Goal: Task Accomplishment & Management: Use online tool/utility

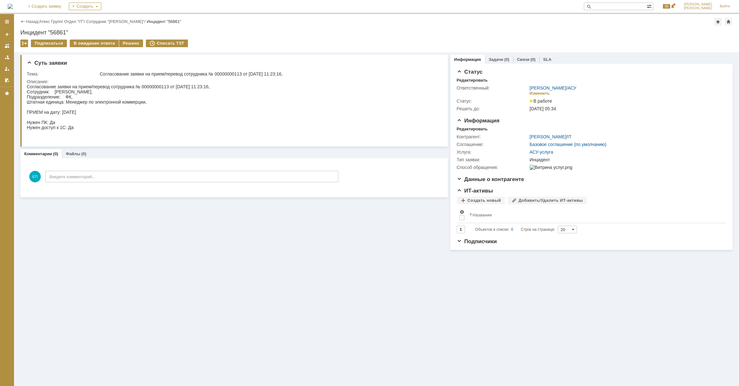
click at [54, 23] on link "Атекс Групп" at bounding box center [50, 21] width 23 height 5
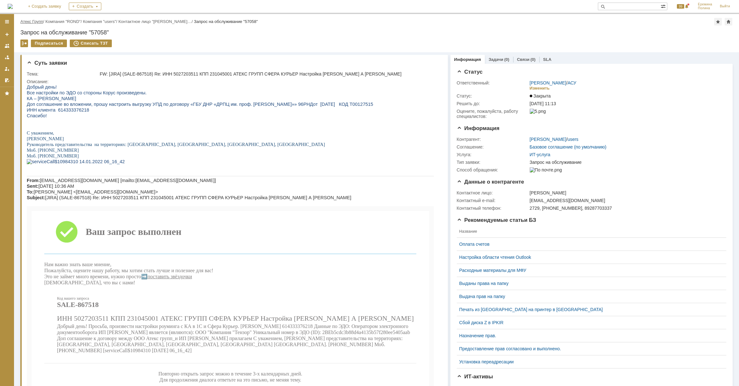
click at [32, 21] on link "Атекс Групп" at bounding box center [31, 21] width 23 height 5
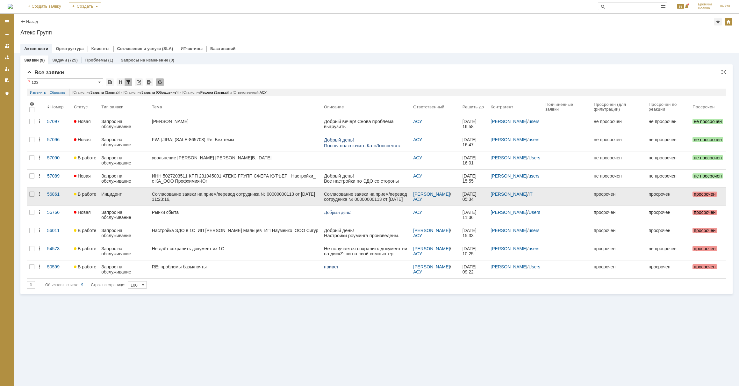
click at [210, 196] on div "Согласование заявки на прием/перевод сотрудника № 00000000113 от 12.08.2025 11:…" at bounding box center [235, 196] width 167 height 10
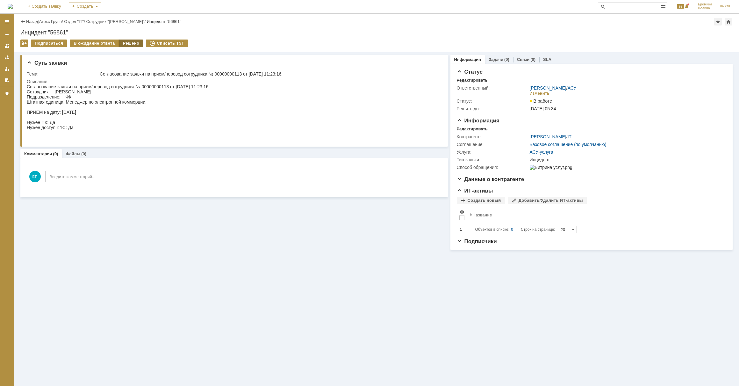
click at [126, 41] on div "Решено" at bounding box center [131, 43] width 24 height 8
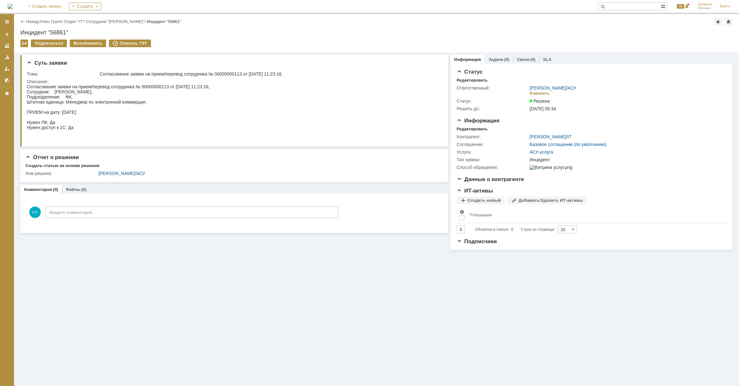
click at [39, 21] on div "|" at bounding box center [38, 21] width 1 height 5
click at [47, 19] on link "Атекс Групп" at bounding box center [50, 21] width 23 height 5
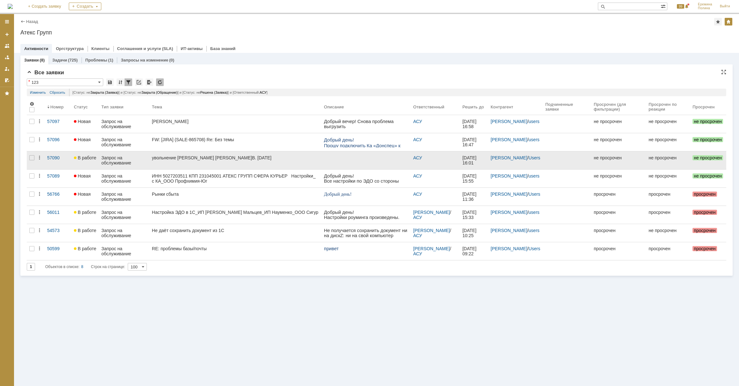
click at [176, 157] on div "увольнение Шварцовой Е.В. 18.08.2025" at bounding box center [235, 157] width 167 height 5
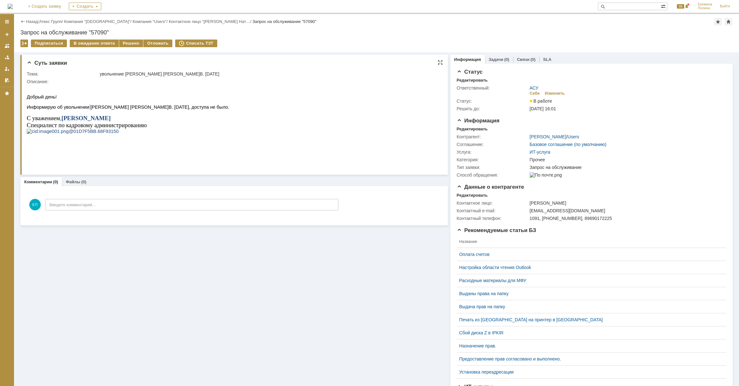
click at [87, 109] on span "Информирую об увольнении Шварцовой Е.В. 18.08.2025, доступа не было." at bounding box center [128, 106] width 202 height 5
drag, startPoint x: 86, startPoint y: 108, endPoint x: 103, endPoint y: 109, distance: 16.3
click at [103, 109] on span "Информирую об увольнении Шварцовой Е.В. 18.08.2025, доступа не было." at bounding box center [128, 106] width 202 height 5
copy span "Шварцов"
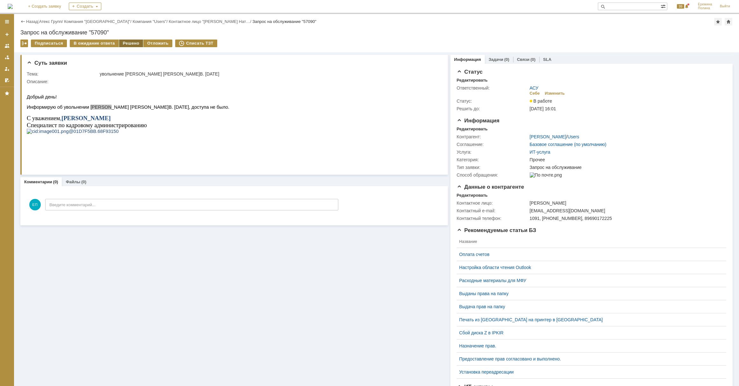
click at [121, 43] on div "Решено" at bounding box center [131, 43] width 24 height 8
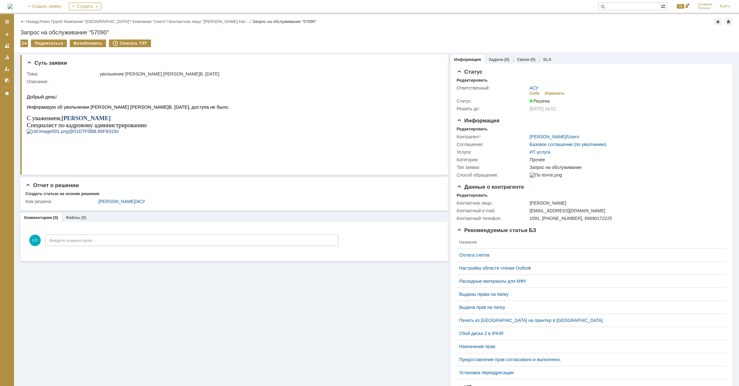
click at [54, 21] on link "Атекс Групп" at bounding box center [50, 21] width 23 height 5
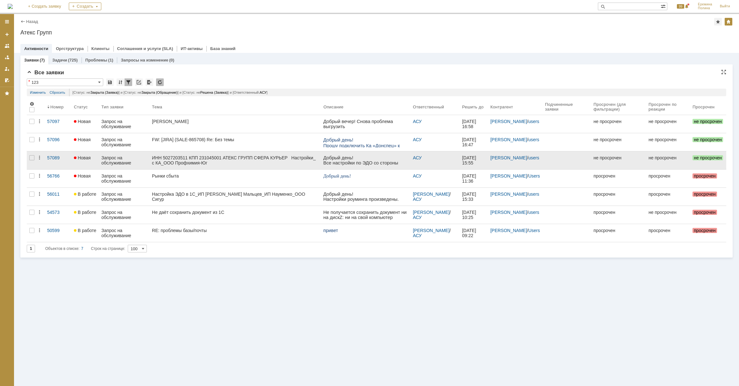
click at [210, 159] on div "ИНН 5027203511 КПП 231045001 АТЕКС ГРУПП СФЕРА КУРЬЕР Настройки_ с КА_ООО Профх…" at bounding box center [235, 160] width 166 height 10
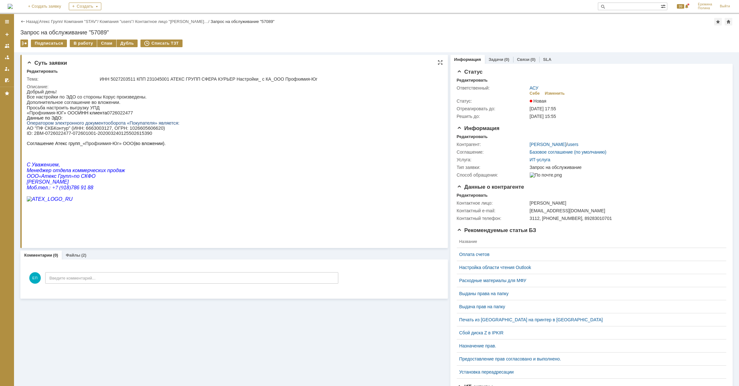
click at [113, 112] on p "«Профхимия-ЮГ» ООО ИНН клиента 0726022477" at bounding box center [103, 112] width 152 height 5
copy p "0726022477"
drag, startPoint x: 34, startPoint y: 135, endPoint x: 141, endPoint y: 137, distance: 107.3
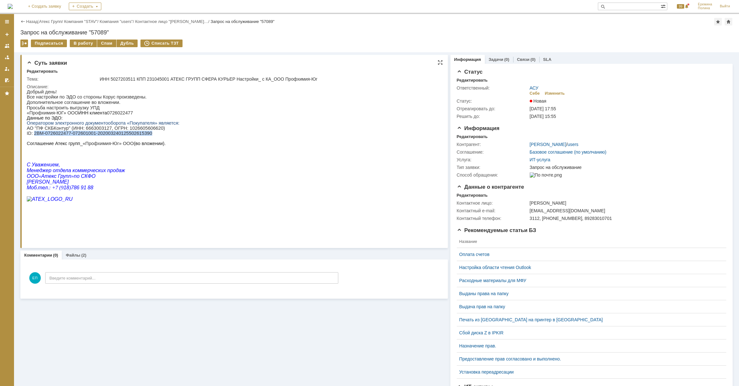
click at [141, 136] on p "АО "ПФ СКБКонтур" (ИНН: 6663003127, ОГРН: 1026605606620) ID : 2BM-0726022477-07…" at bounding box center [103, 130] width 152 height 10
copy p "2BM-0726022477-072601001-202003240125502615390"
click at [87, 43] on div "В работу" at bounding box center [83, 43] width 27 height 8
click at [111, 113] on p "«Профхимия-ЮГ» ООО ИНН клиента 0726022477" at bounding box center [103, 112] width 152 height 5
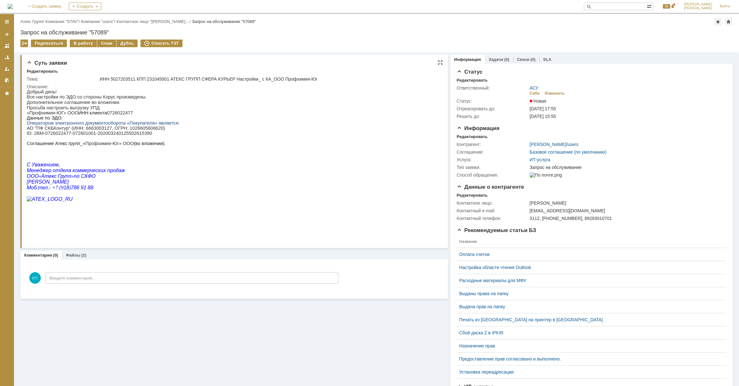
copy p "0726022477"
drag, startPoint x: 33, startPoint y: 136, endPoint x: 144, endPoint y: 135, distance: 110.8
click at [144, 135] on p "АО "ПФ СКБКонтур" (ИНН: 6663003127, ОГРН: 1026605606620) ID : 2BM-0726022477-07…" at bounding box center [103, 130] width 152 height 10
copy p "2BM-0726022477-072601001-202003240125502615390"
click at [107, 114] on p "«Профхимия-ЮГ» ООО ИНН клиента 0726022477" at bounding box center [103, 112] width 152 height 5
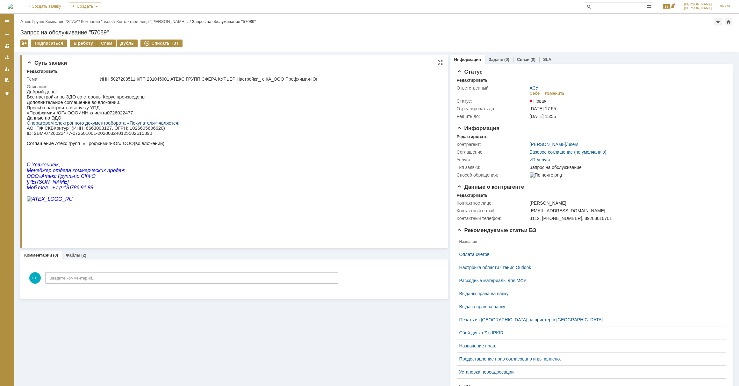
click at [107, 114] on p "«Профхимия-ЮГ» ООО ИНН клиента 0726022477" at bounding box center [103, 112] width 152 height 5
copy p "0726022477"
click at [75, 42] on div "В работу" at bounding box center [83, 43] width 27 height 8
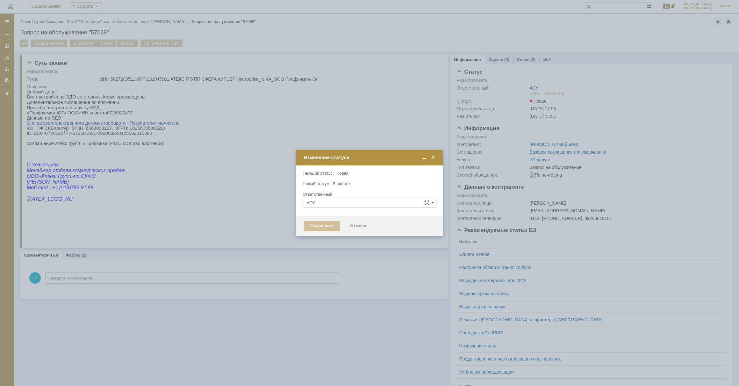
type input "[PERSON_NAME]"
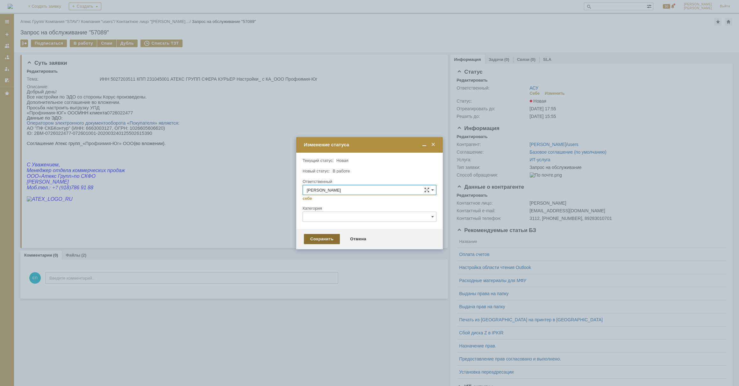
click at [330, 243] on div "Сохранить" at bounding box center [322, 239] width 36 height 10
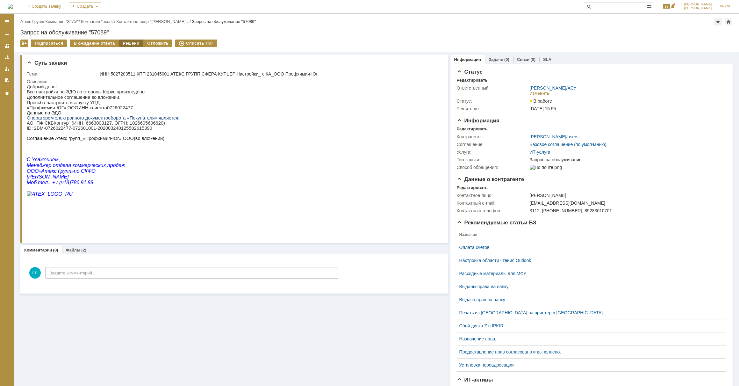
click at [119, 42] on div "Решено" at bounding box center [131, 43] width 24 height 8
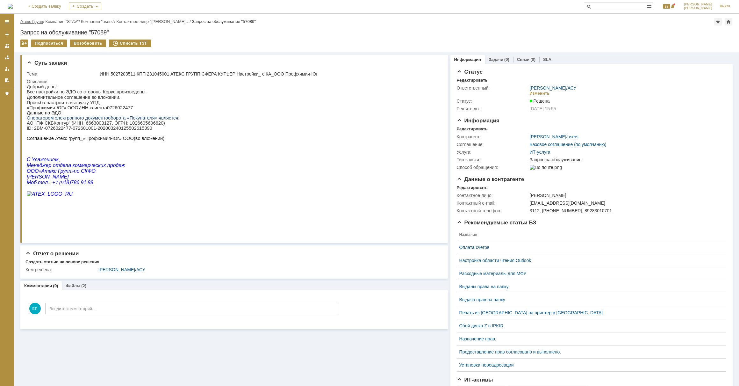
click at [35, 20] on link "Атекс Групп" at bounding box center [31, 21] width 23 height 5
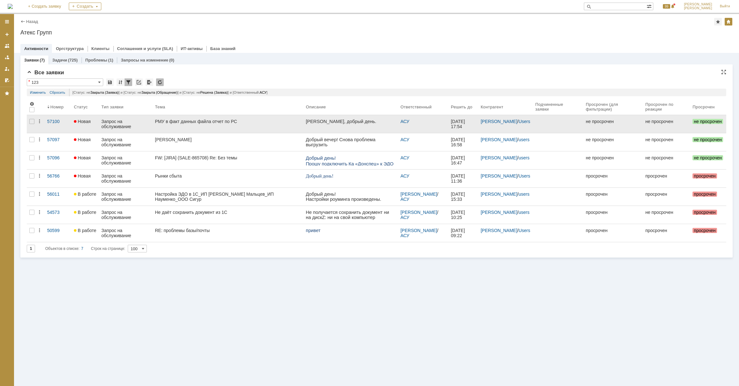
click at [172, 124] on link "РМУ в факт данных файла отчет по РС" at bounding box center [227, 124] width 151 height 18
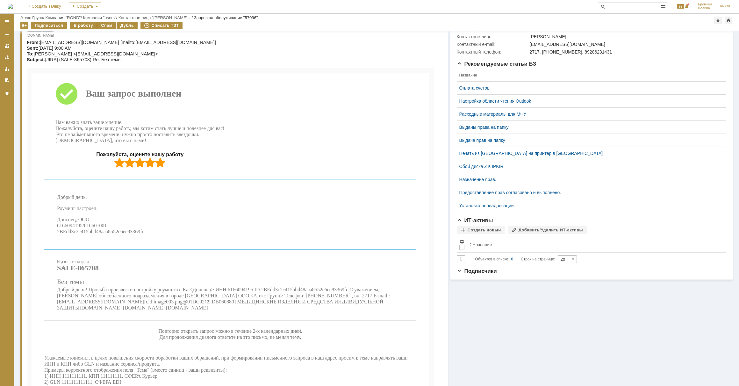
scroll to position [241, 0]
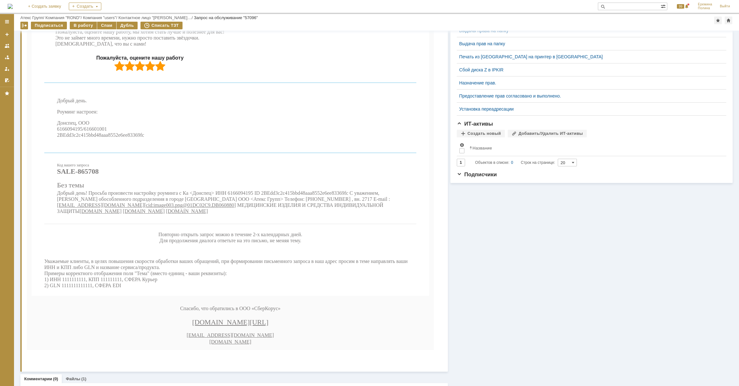
click at [239, 200] on span "Добрый день! Просьба произвести настройку роуминга с Ка <Донспец> ИНН 616609419…" at bounding box center [223, 202] width 333 height 24
copy span "6166094195"
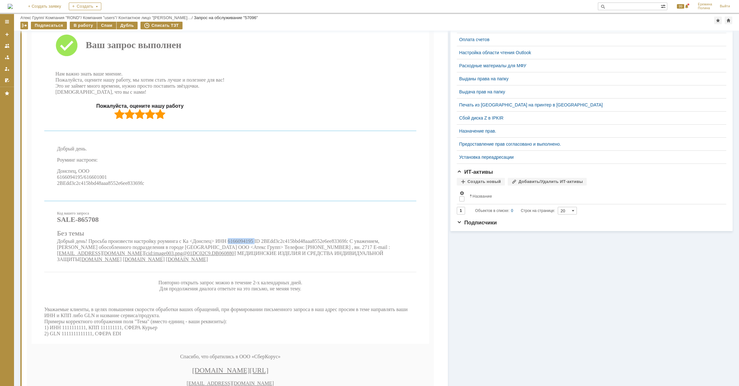
scroll to position [280, 0]
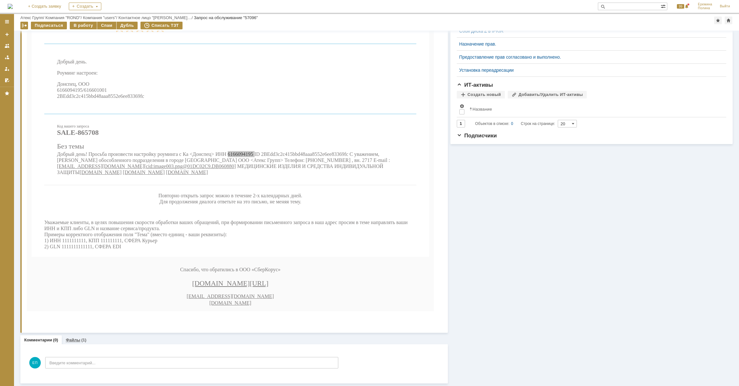
drag, startPoint x: 78, startPoint y: 341, endPoint x: 159, endPoint y: 431, distance: 120.6
click at [78, 341] on link "Файлы" at bounding box center [73, 339] width 15 height 5
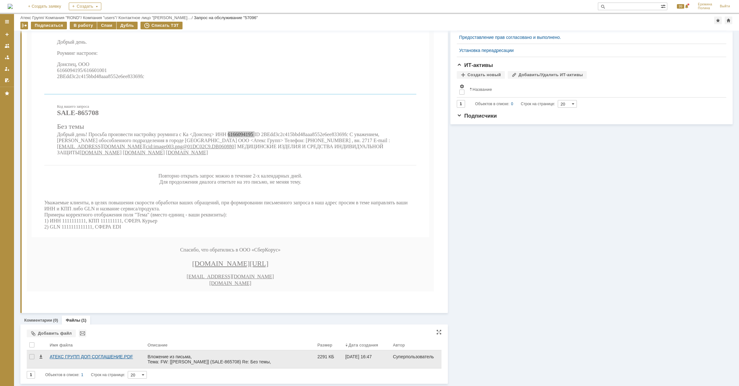
click at [113, 353] on div "АТЕКС ГРУПП ДОП СОГЛАШЕНИЕ.PDF" at bounding box center [96, 359] width 98 height 18
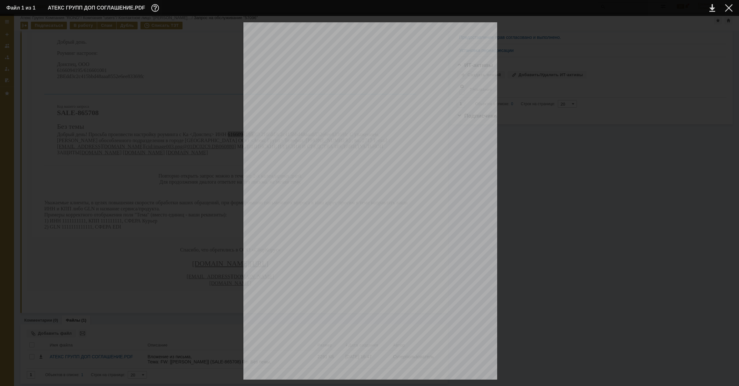
drag, startPoint x: 364, startPoint y: 47, endPoint x: 394, endPoint y: 47, distance: 29.6
click at [725, 10] on div at bounding box center [729, 8] width 8 height 8
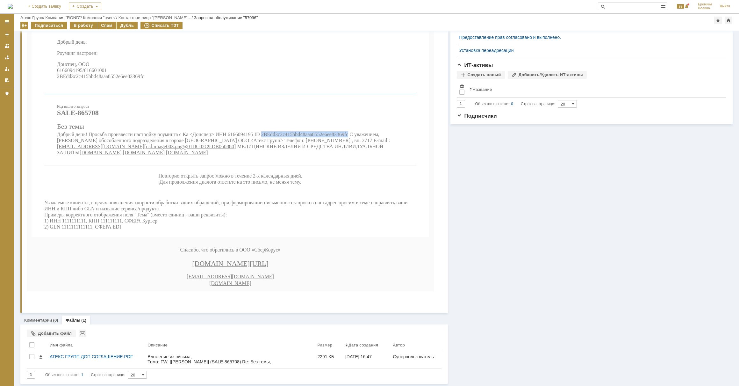
drag, startPoint x: 262, startPoint y: 140, endPoint x: 360, endPoint y: 139, distance: 97.7
click at [360, 139] on span "Добрый день! Просьба произвести настройку роуминга с Ка <Донспец> ИНН 616609419…" at bounding box center [223, 143] width 333 height 24
copy span "2BEdd3c2c415bbd48aaa8552e6ee83369fc"
click at [92, 26] on div "В работу" at bounding box center [83, 26] width 27 height 8
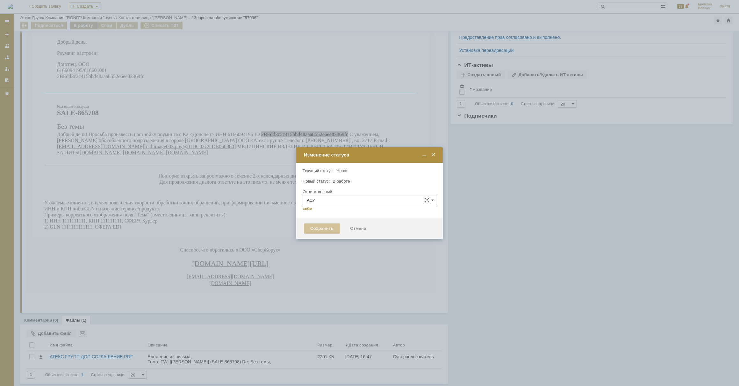
type input "[PERSON_NAME]"
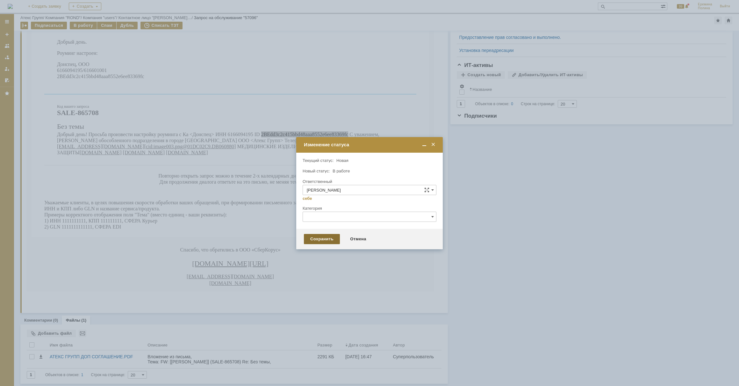
click at [310, 237] on div "Сохранить" at bounding box center [322, 239] width 36 height 10
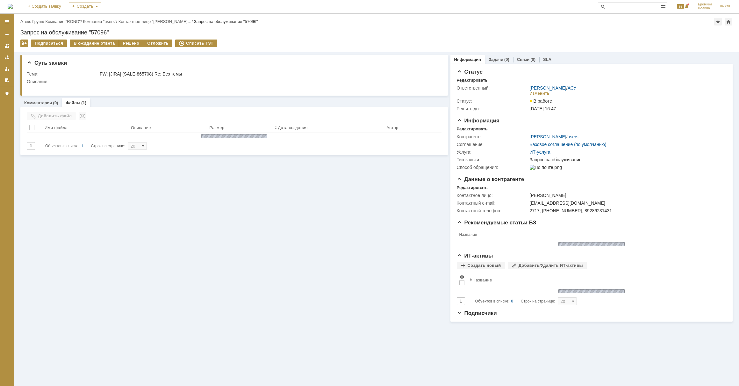
scroll to position [0, 0]
